Goal: Information Seeking & Learning: Learn about a topic

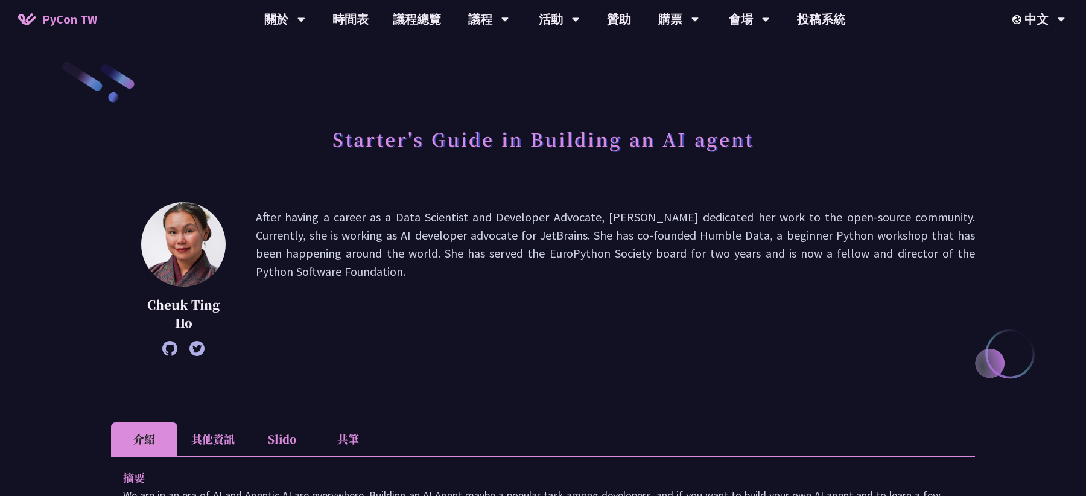
click at [308, 216] on p "After having a career as a Data Scientist and Developer Advocate, [PERSON_NAME]…" at bounding box center [615, 279] width 719 height 142
copy p "having"
